Goal: Task Accomplishment & Management: Manage account settings

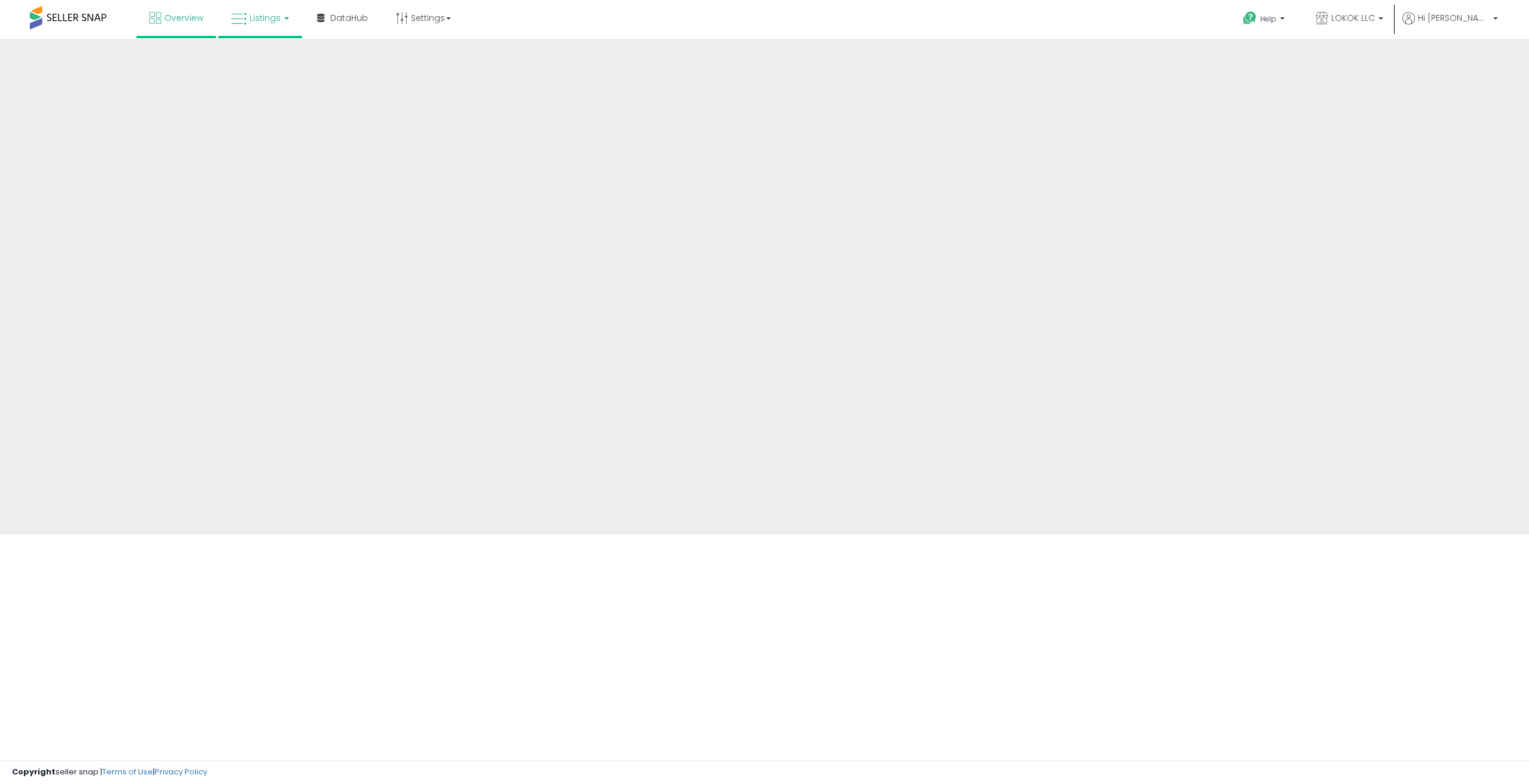
click at [276, 19] on span "Listings" at bounding box center [265, 17] width 31 height 12
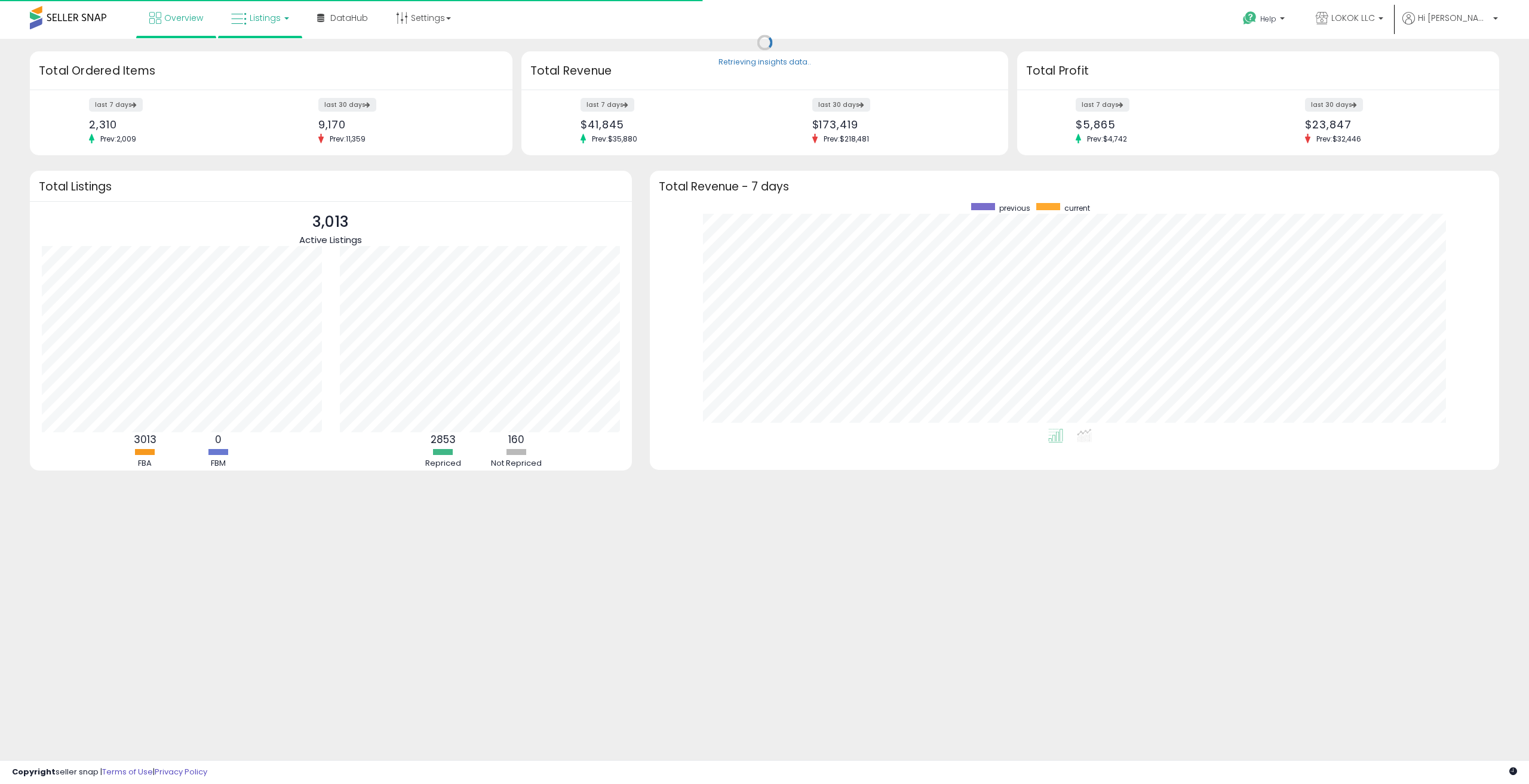
scroll to position [225, 826]
click at [273, 29] on link "Listings" at bounding box center [260, 17] width 76 height 36
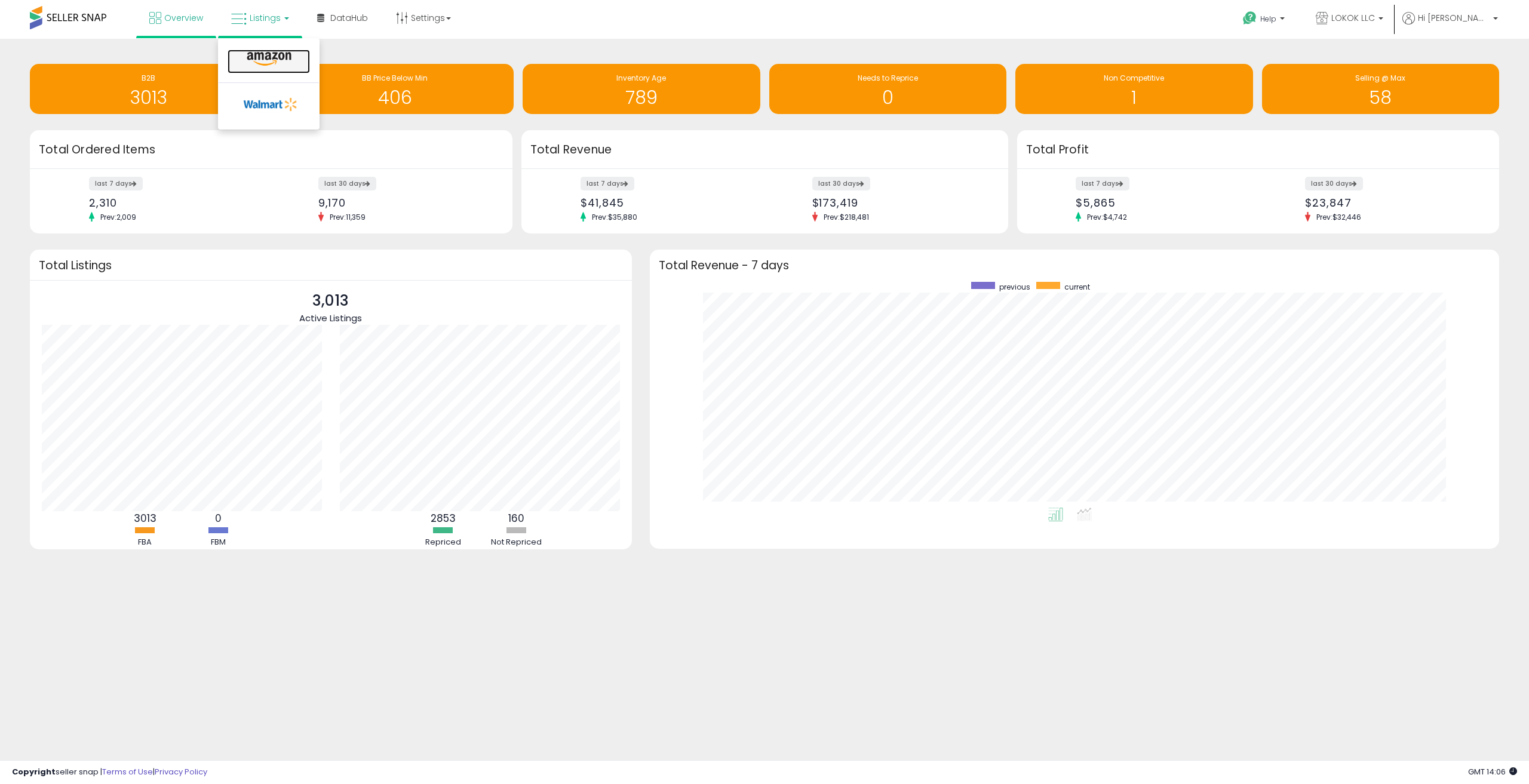
click at [270, 53] on icon at bounding box center [269, 59] width 52 height 15
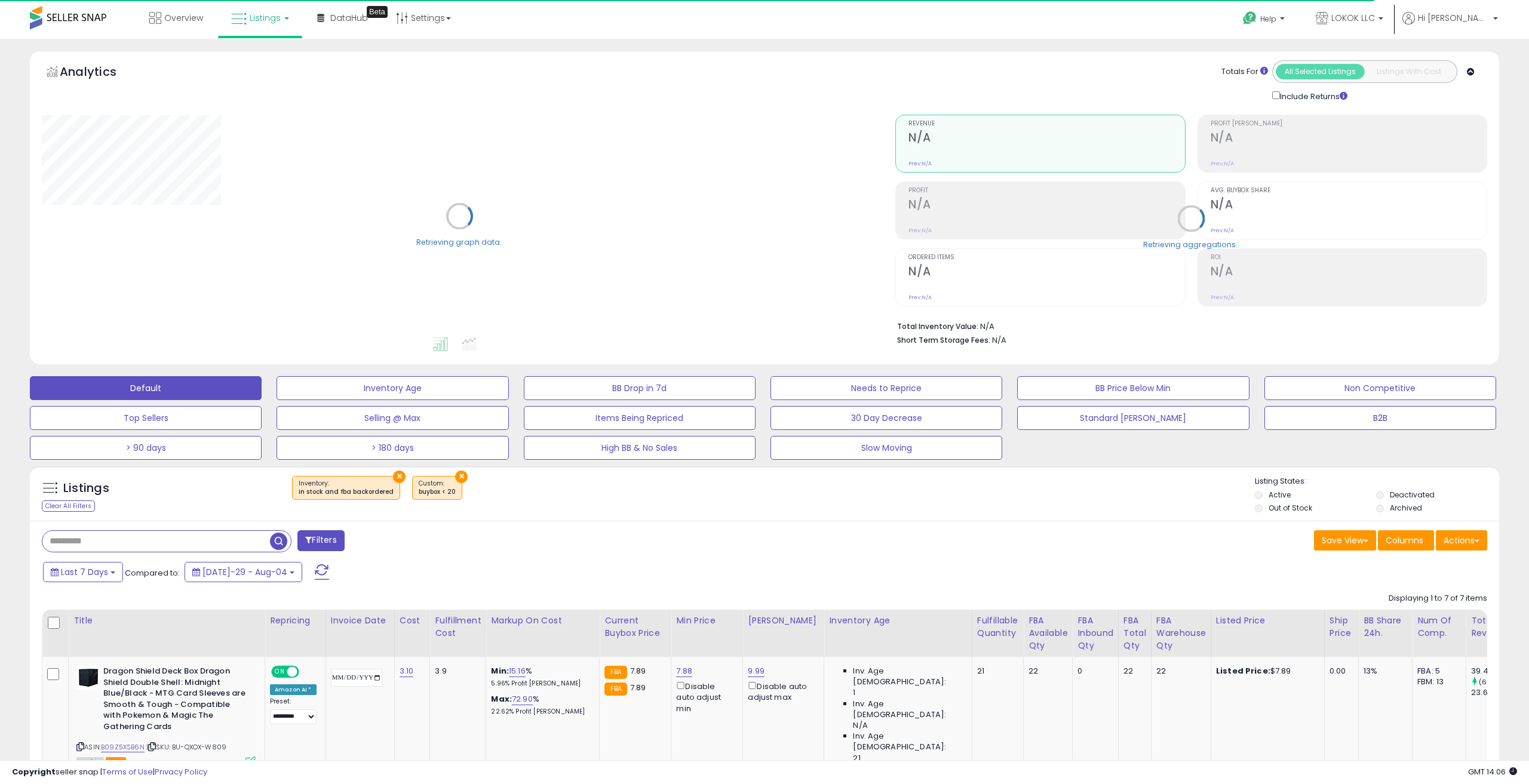
type input "*******"
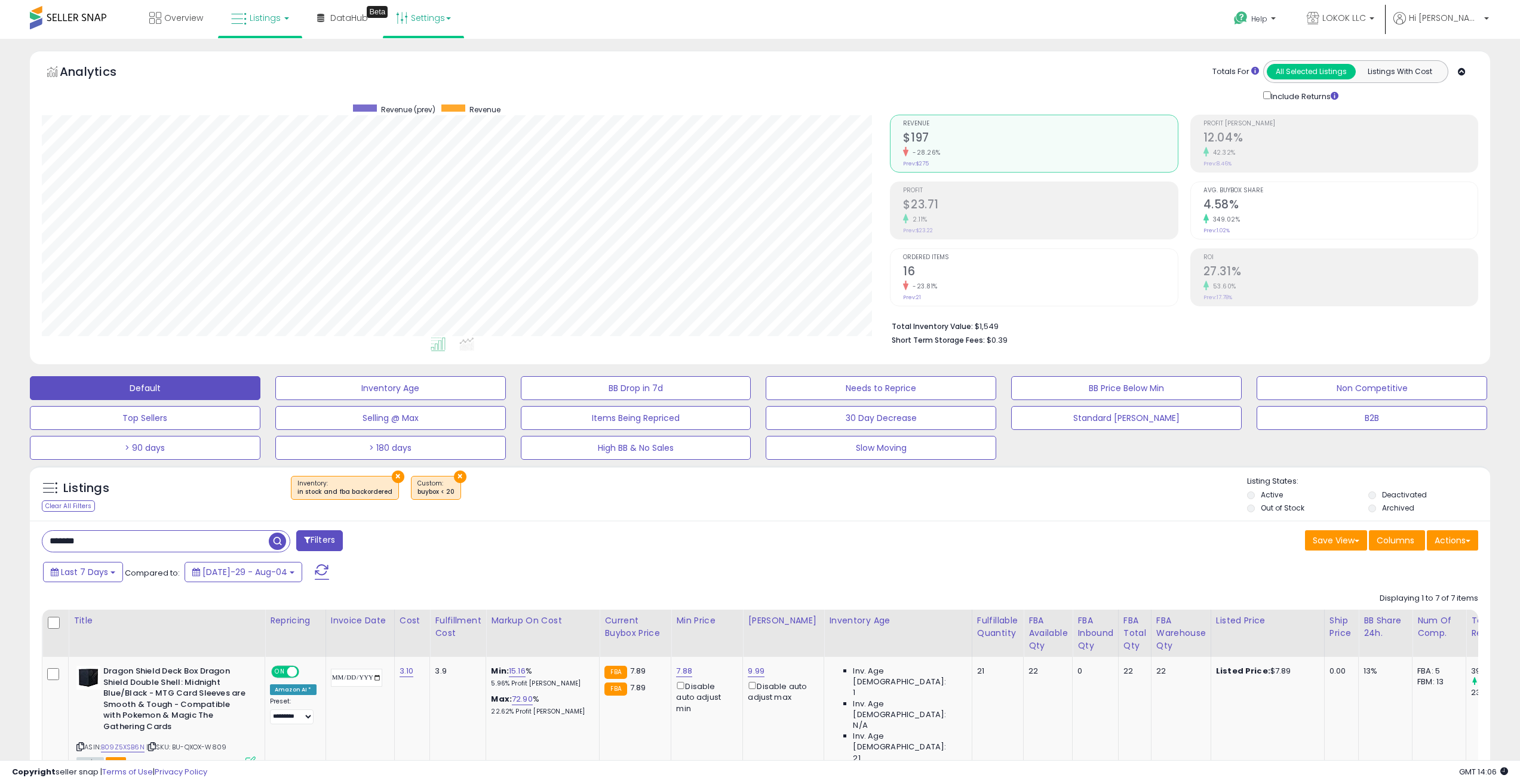
click at [439, 18] on link "Settings" at bounding box center [423, 17] width 73 height 36
click at [435, 57] on link "Store settings" at bounding box center [425, 61] width 54 height 11
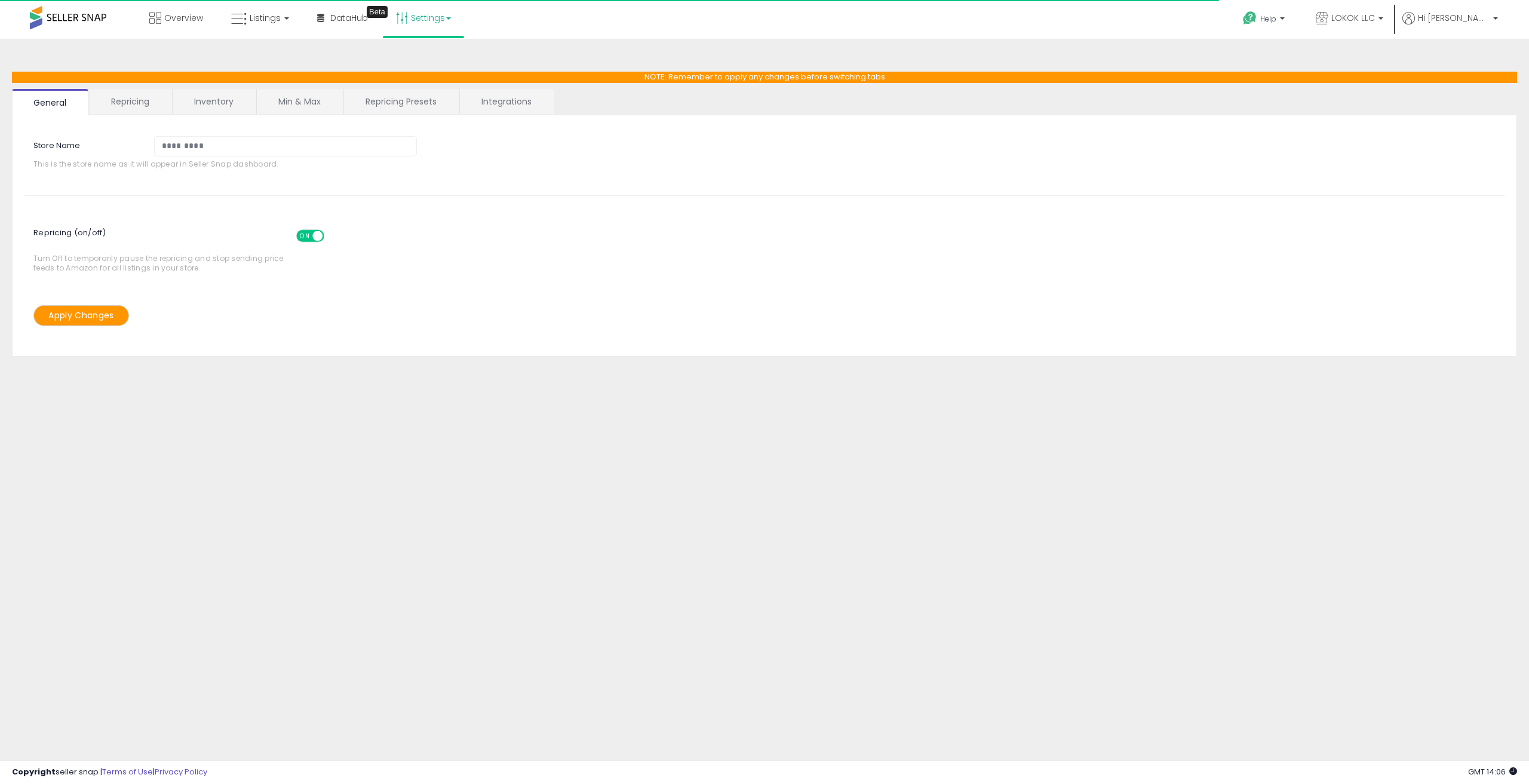
click at [226, 105] on link "Inventory" at bounding box center [214, 101] width 82 height 25
